Goal: Task Accomplishment & Management: Manage account settings

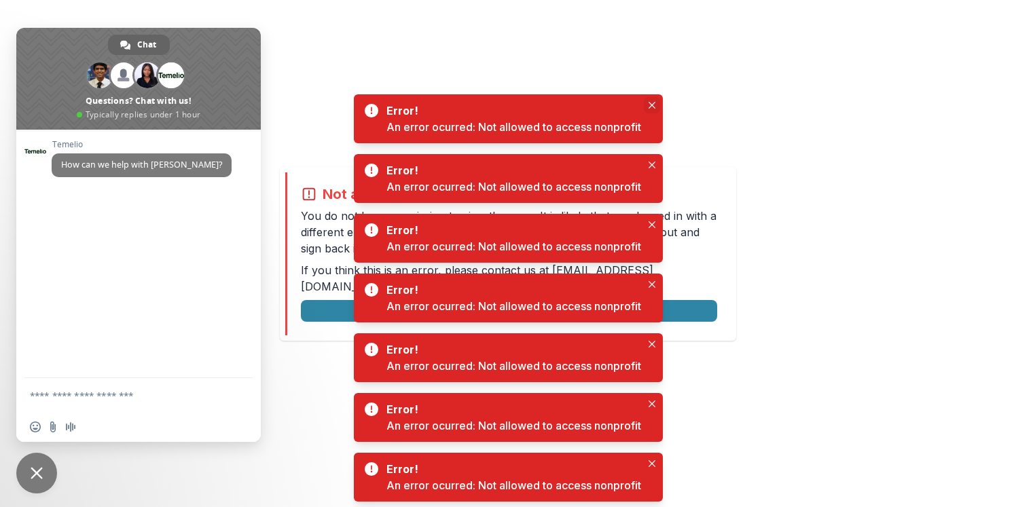
click at [654, 103] on icon "Close" at bounding box center [651, 105] width 7 height 7
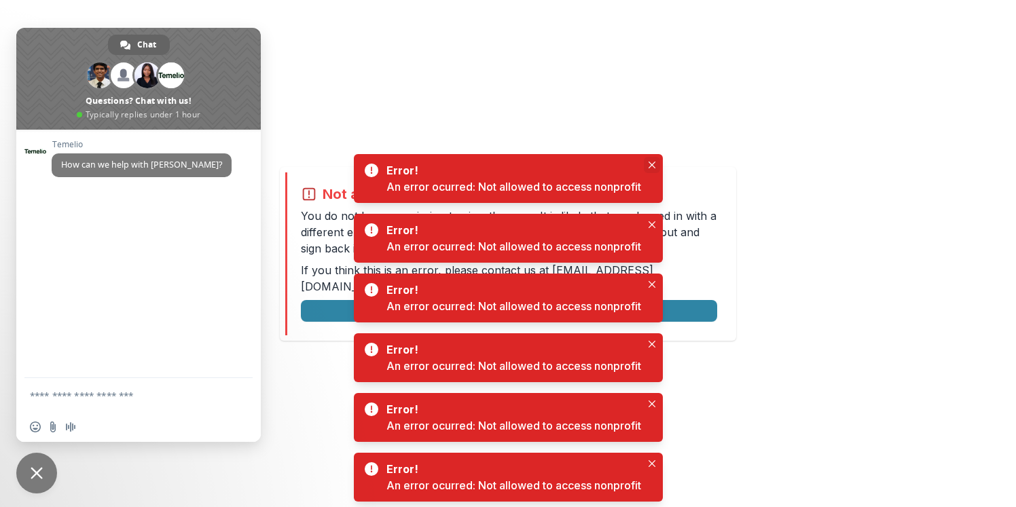
click at [652, 166] on icon "Close" at bounding box center [651, 165] width 7 height 7
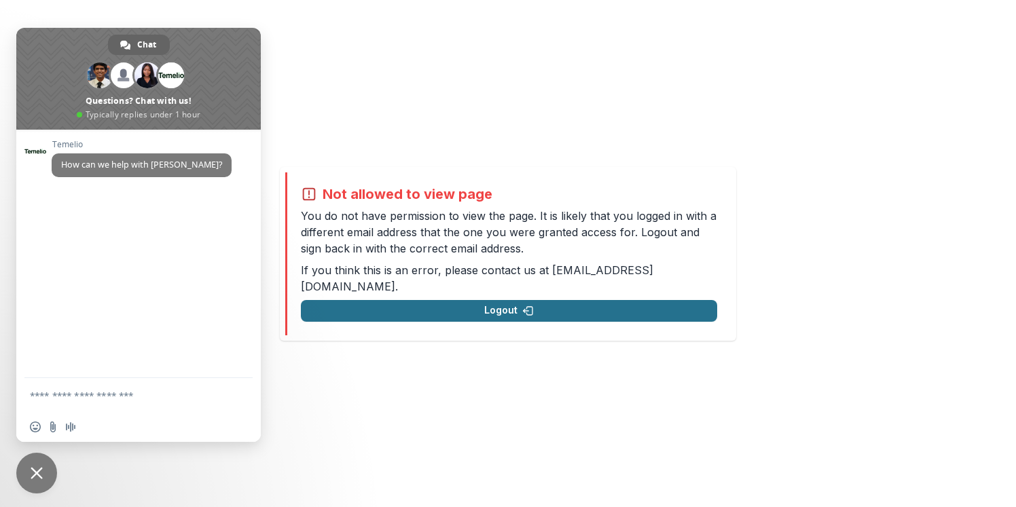
click at [623, 306] on button "Logout" at bounding box center [509, 311] width 416 height 22
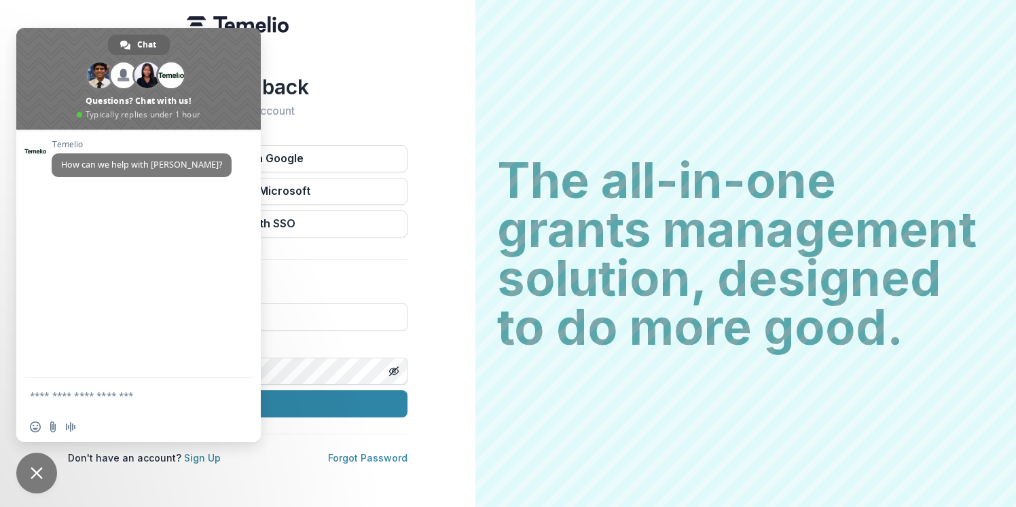
click at [341, 72] on div "Welcome back Sign into your account Continue with Google Continue with Microsof…" at bounding box center [238, 253] width 476 height 507
click at [35, 467] on span "Close chat" at bounding box center [37, 473] width 12 height 12
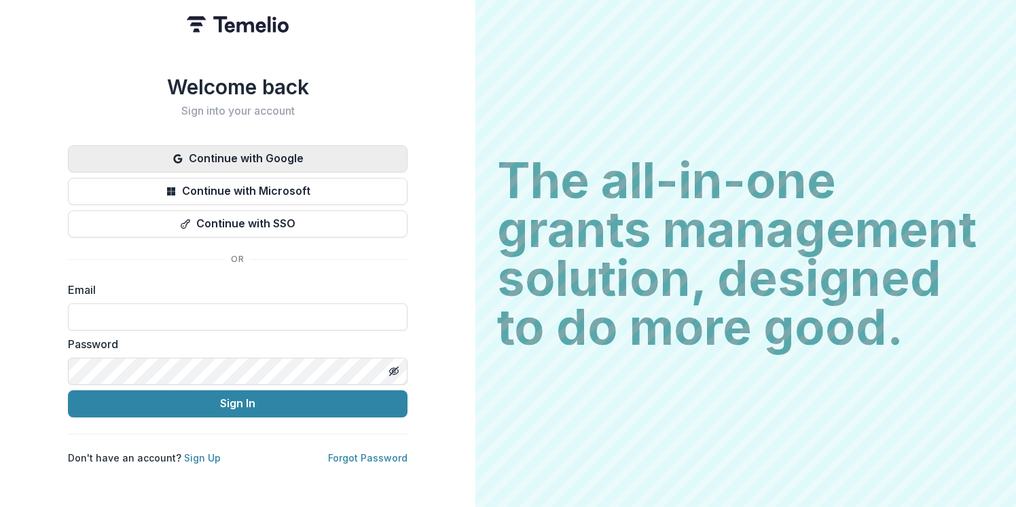
click at [186, 158] on button "Continue with Google" at bounding box center [238, 158] width 340 height 27
